Goal: Task Accomplishment & Management: Use online tool/utility

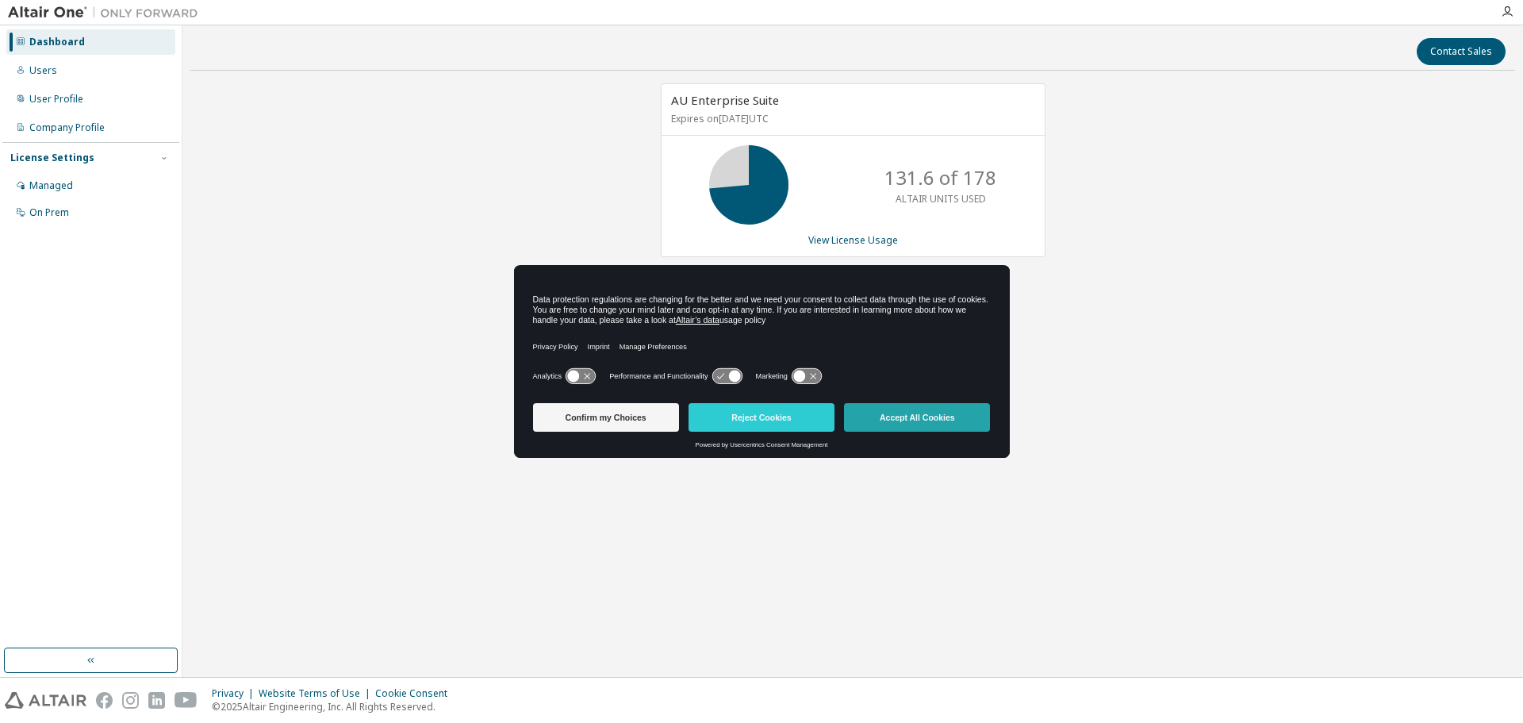
click at [914, 412] on button "Accept All Cookies" at bounding box center [917, 417] width 146 height 29
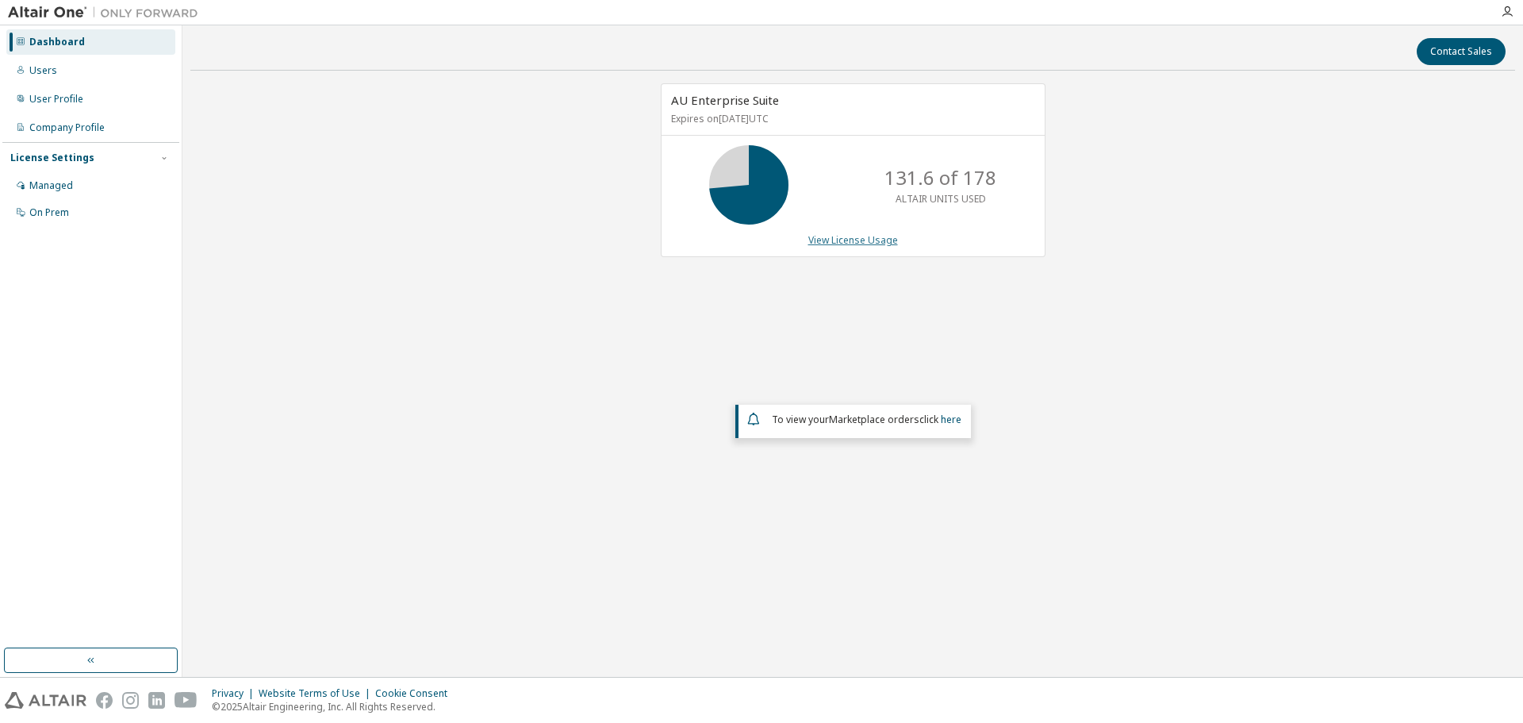
click at [889, 246] on link "View License Usage" at bounding box center [854, 239] width 90 height 13
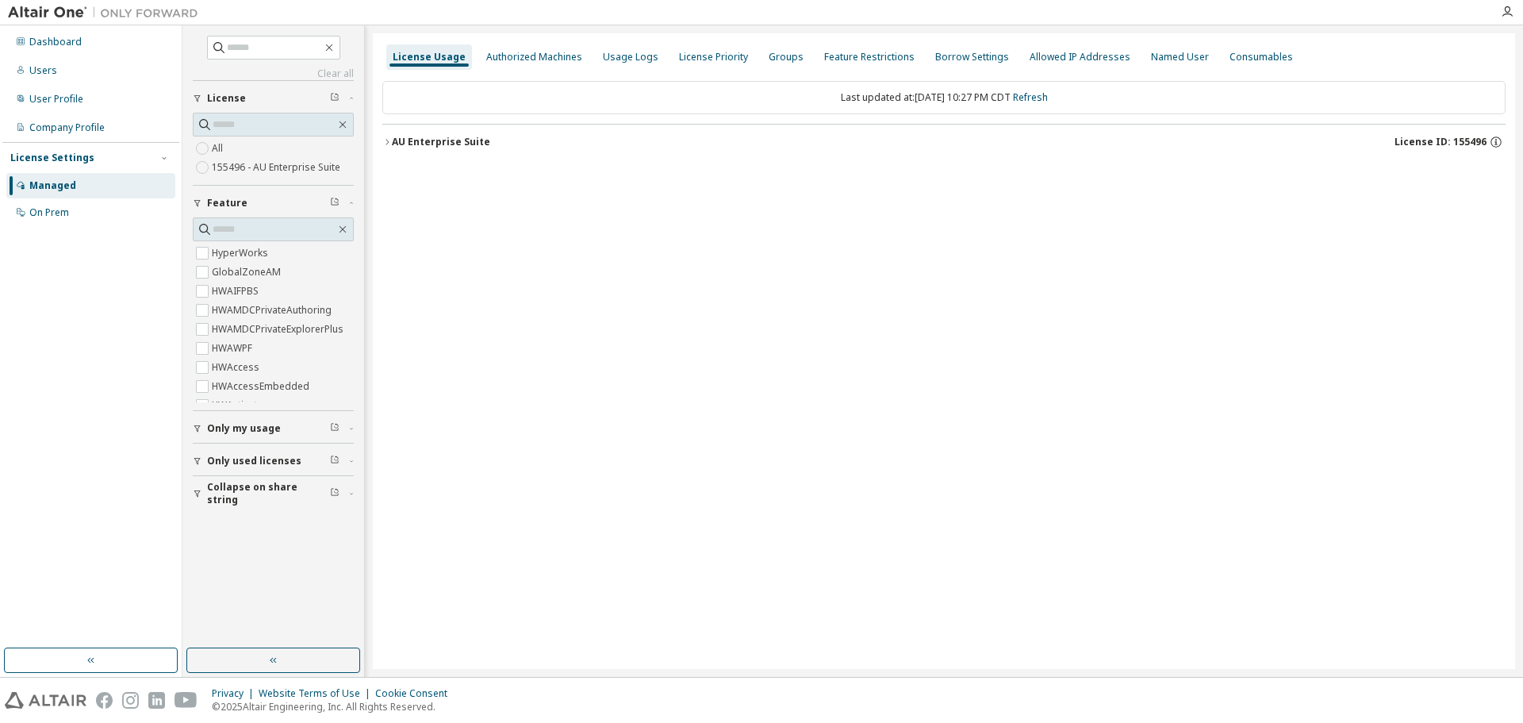
click at [428, 147] on div "AU Enterprise Suite" at bounding box center [441, 142] width 98 height 13
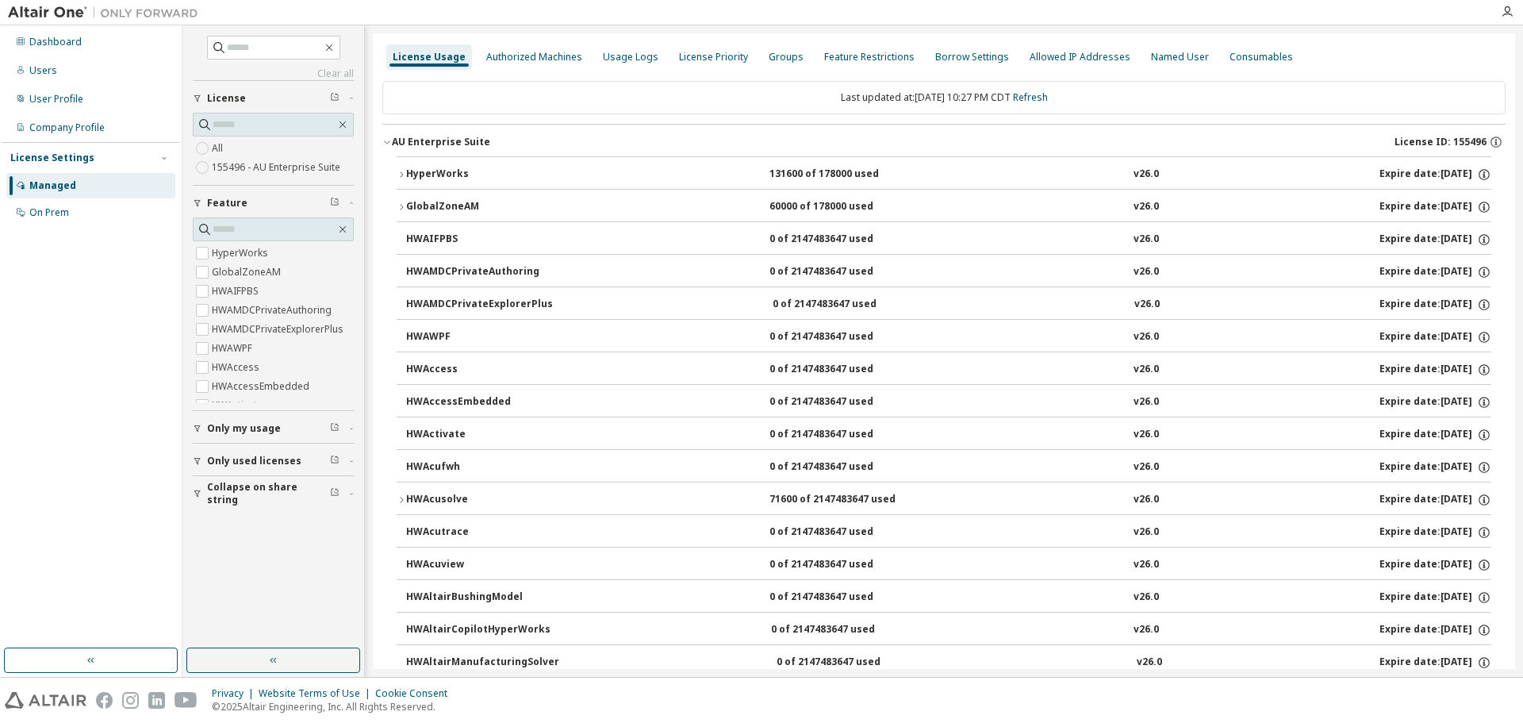
click at [459, 172] on div "HyperWorks" at bounding box center [477, 174] width 143 height 14
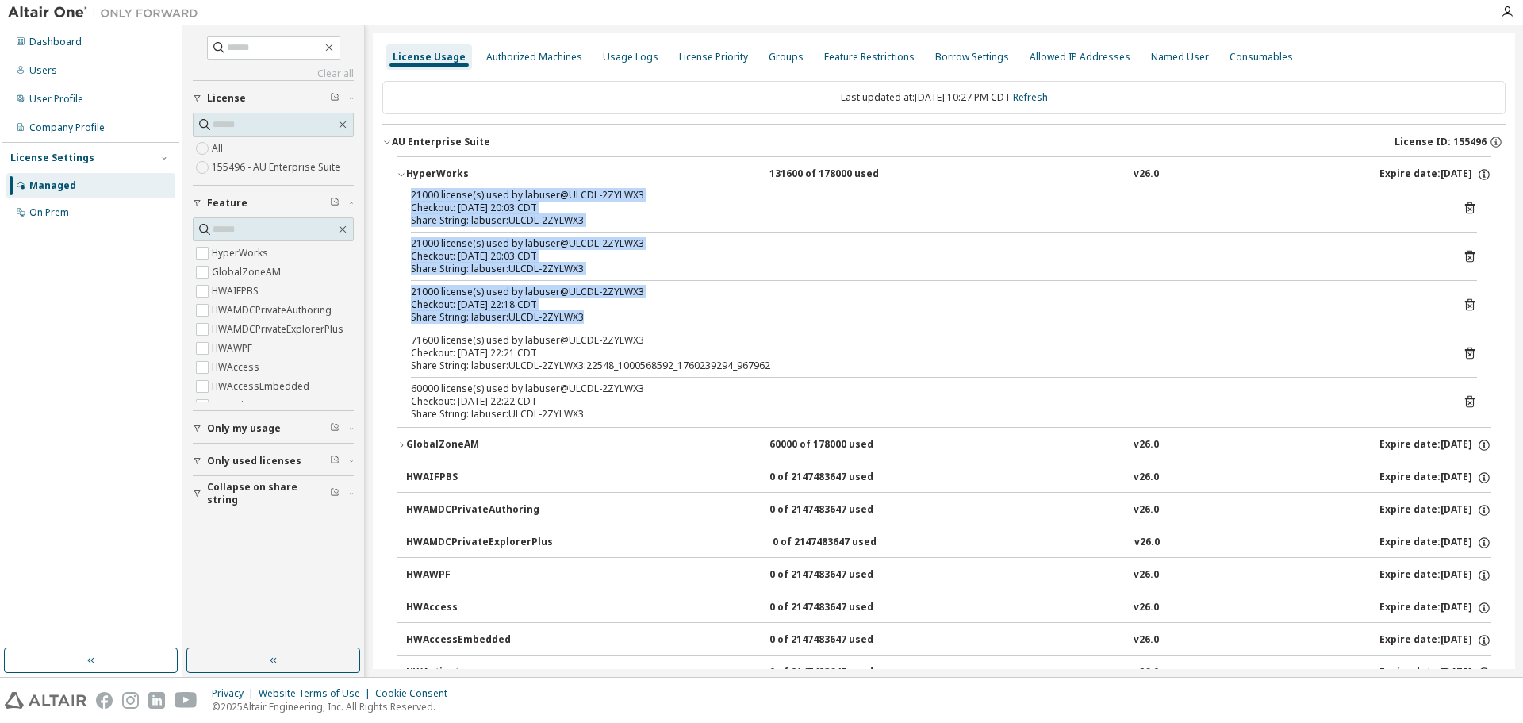
drag, startPoint x: 599, startPoint y: 315, endPoint x: 405, endPoint y: 190, distance: 231.3
click at [405, 190] on div "21000 license(s) used by labuser@ULCDL-2ZYLWX3 Checkout: [DATE] 20:03 CDT Share…" at bounding box center [944, 308] width 1095 height 238
